Goal: Task Accomplishment & Management: Manage account settings

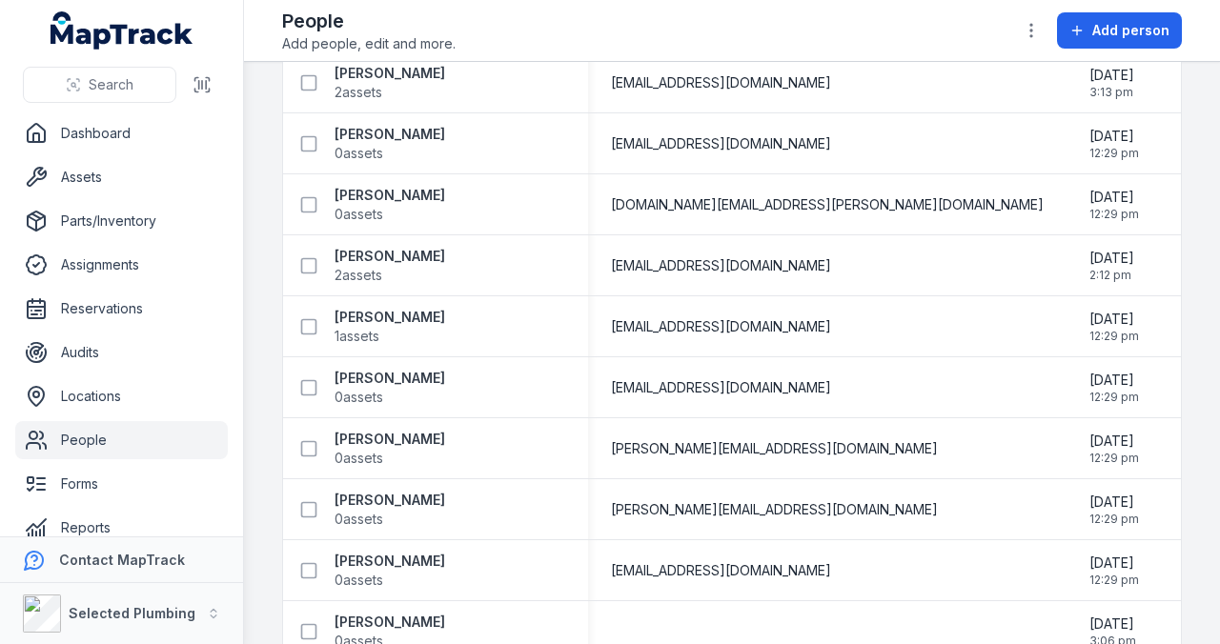
scroll to position [635, 0]
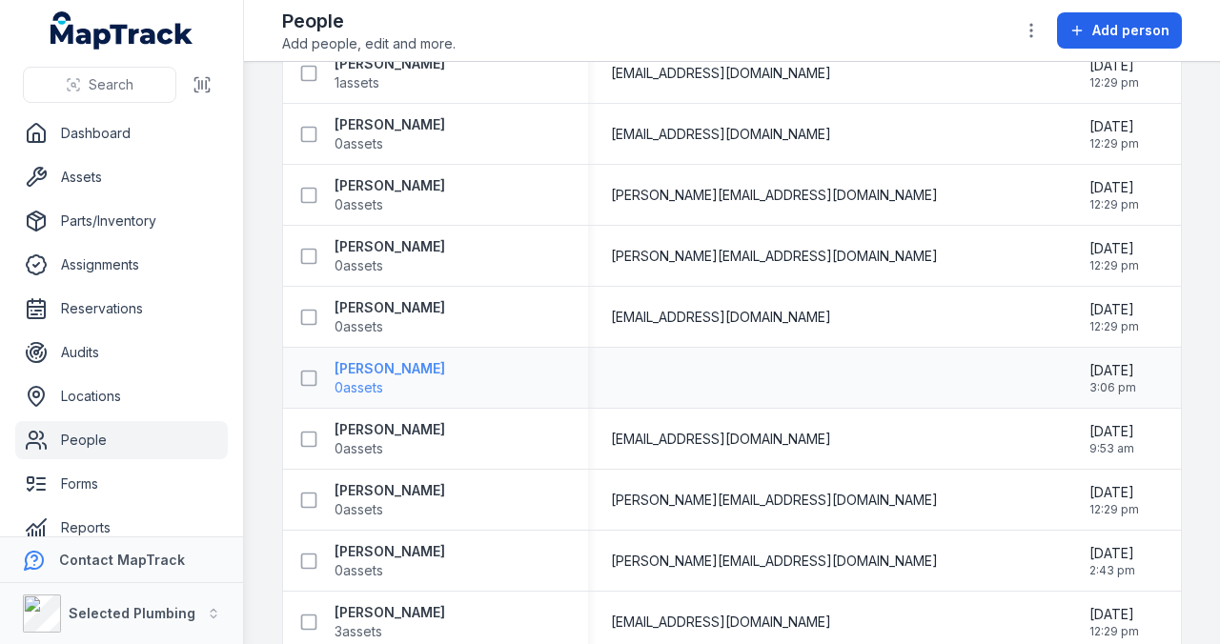
click at [425, 364] on strong "[PERSON_NAME]" at bounding box center [390, 368] width 111 height 19
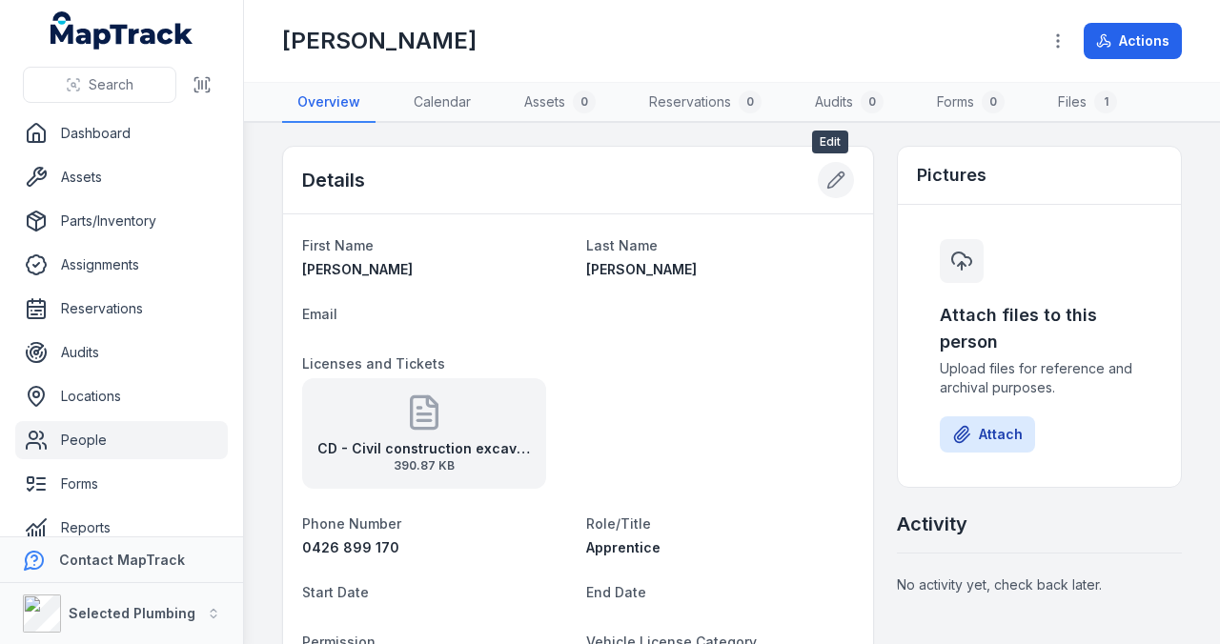
click at [828, 180] on icon at bounding box center [836, 180] width 19 height 19
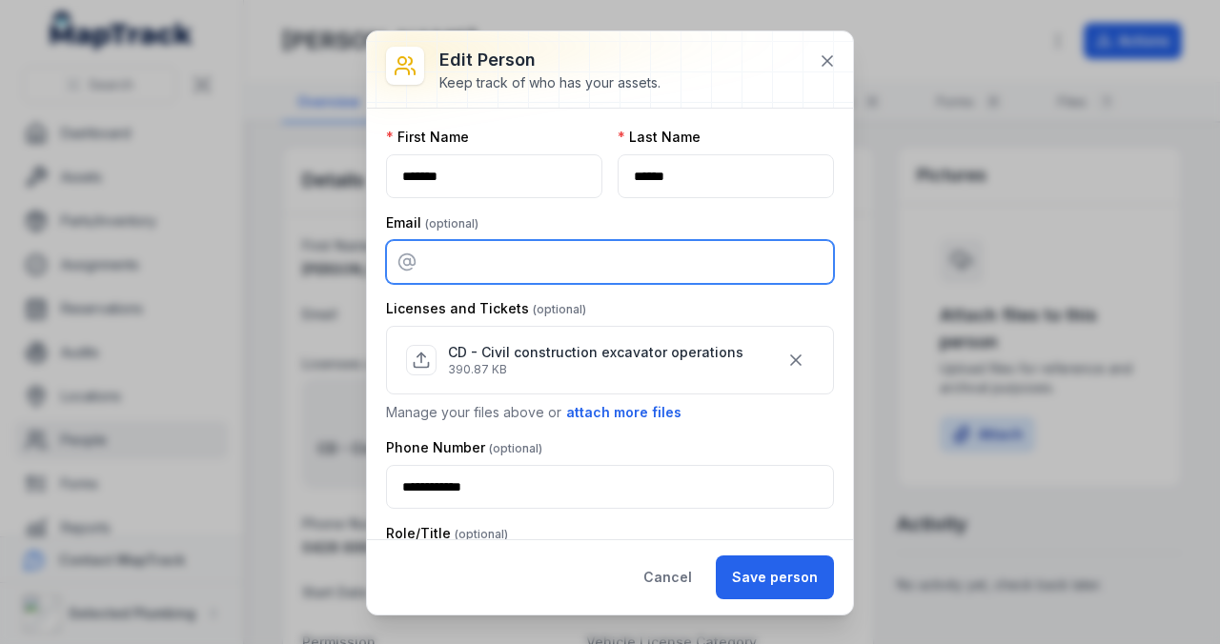
click at [451, 257] on input "email" at bounding box center [610, 262] width 448 height 44
type input "**********"
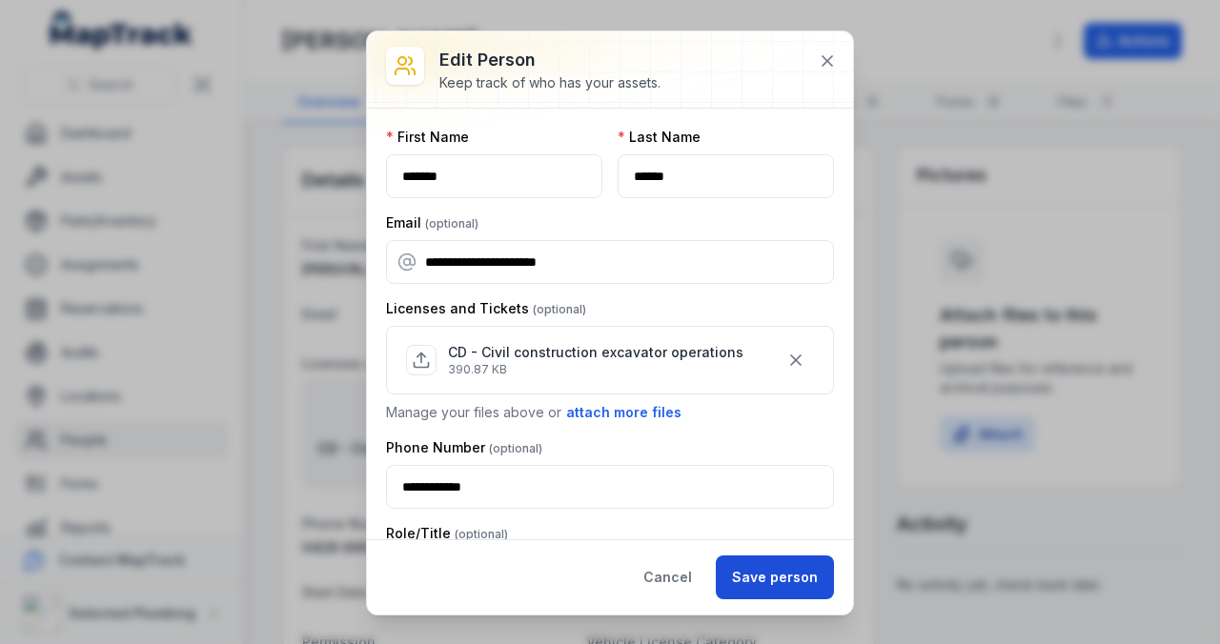
click at [775, 576] on button "Save person" at bounding box center [775, 578] width 118 height 44
